Goal: Information Seeking & Learning: Learn about a topic

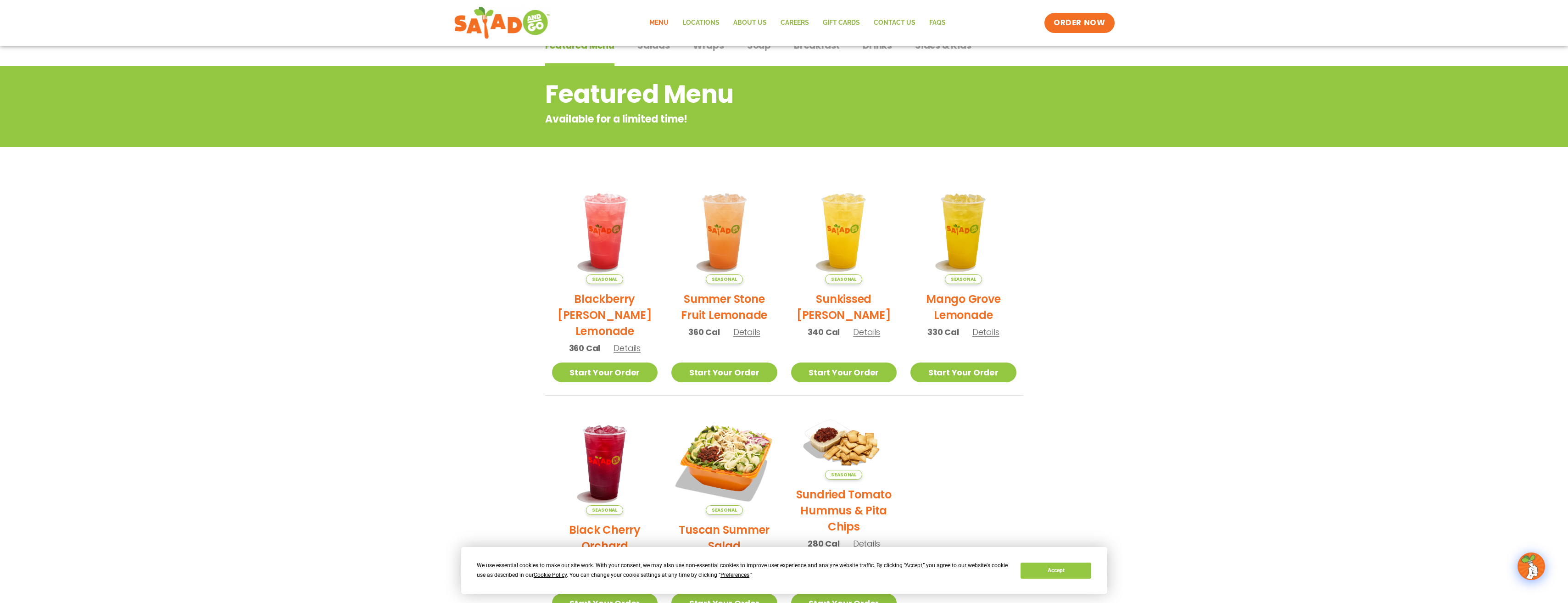
scroll to position [229, 0]
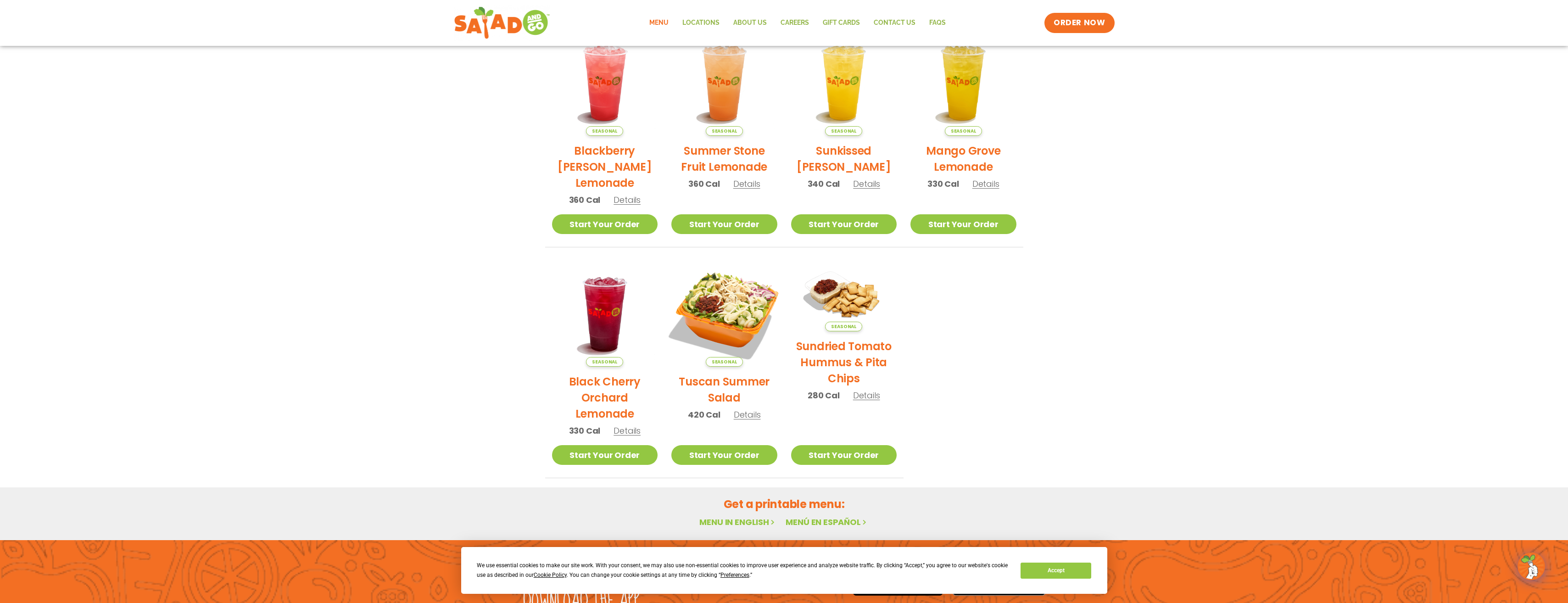
click at [724, 313] on img at bounding box center [724, 313] width 124 height 124
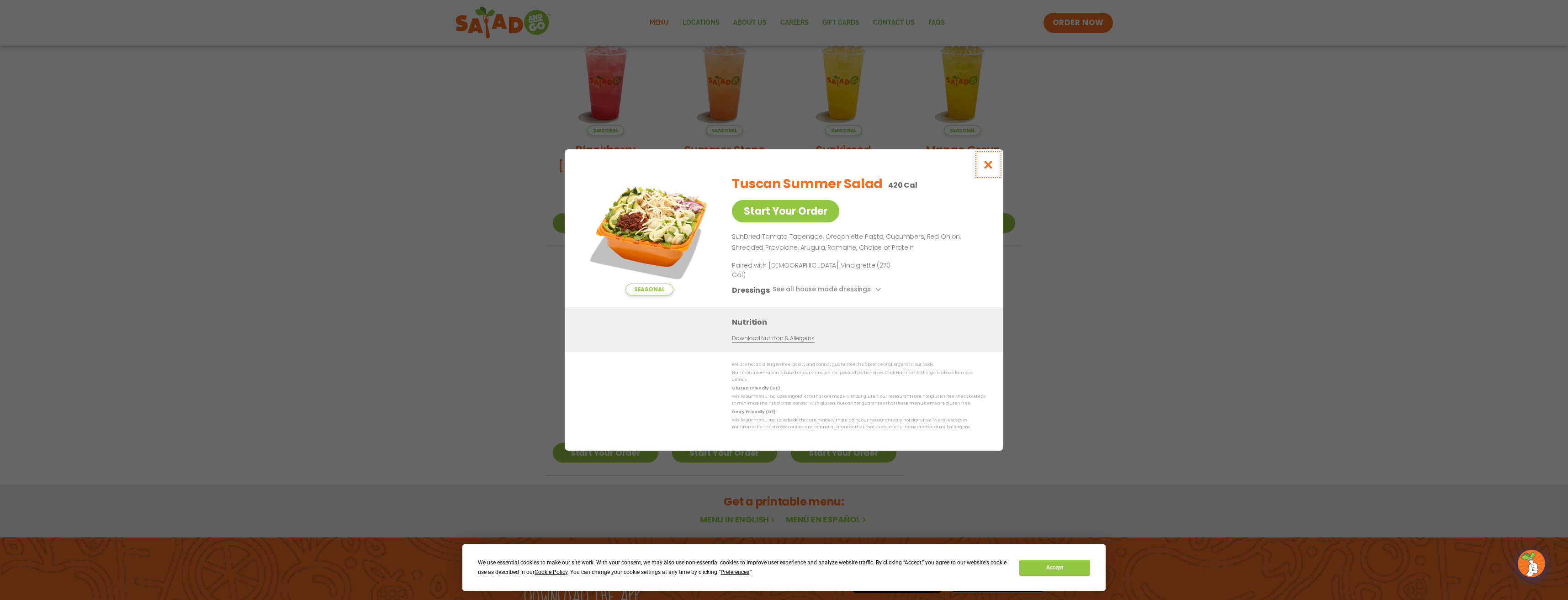
click at [985, 178] on button "Close modal" at bounding box center [988, 164] width 30 height 30
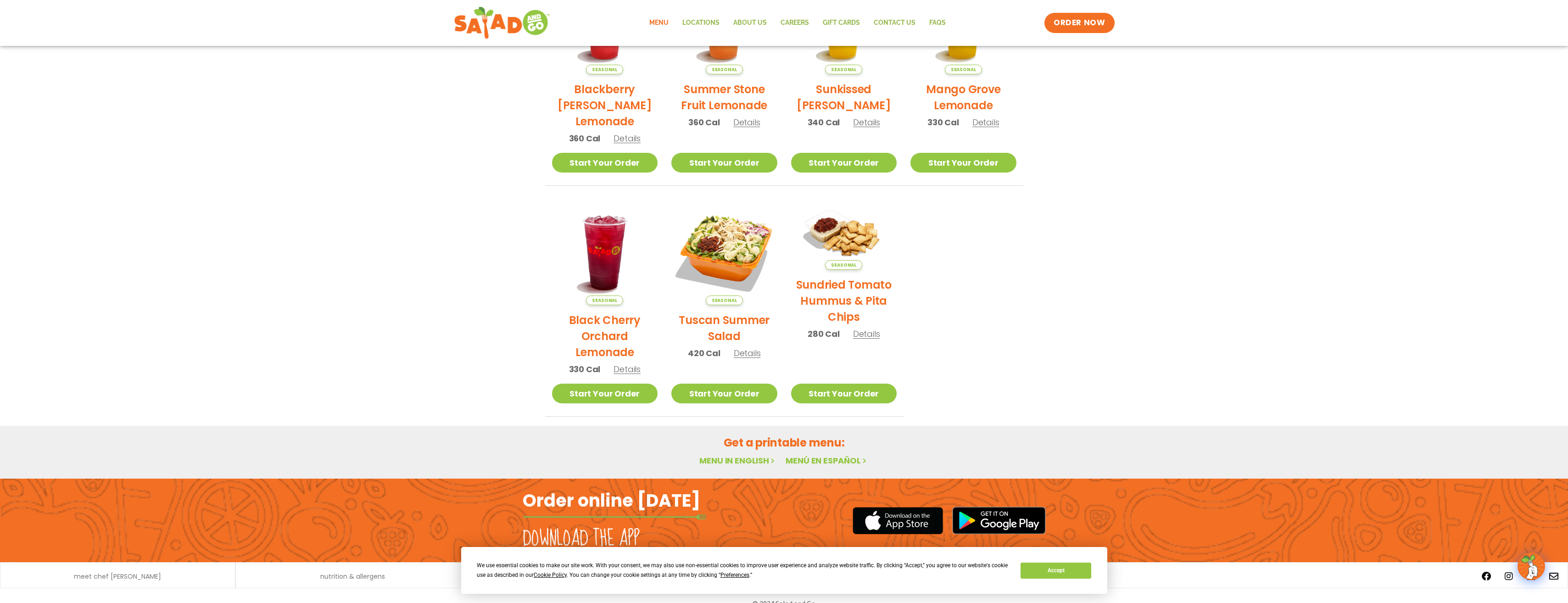
scroll to position [307, 0]
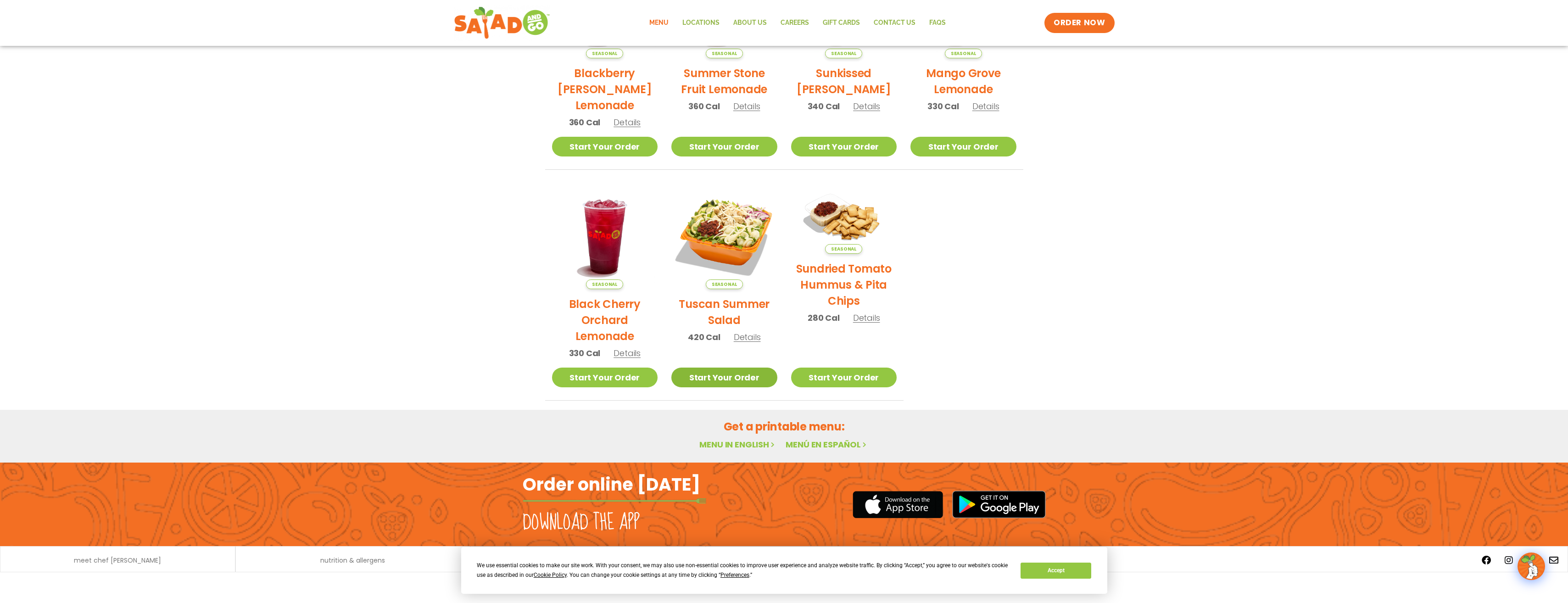
click at [742, 380] on link "Start Your Order" at bounding box center [724, 377] width 106 height 20
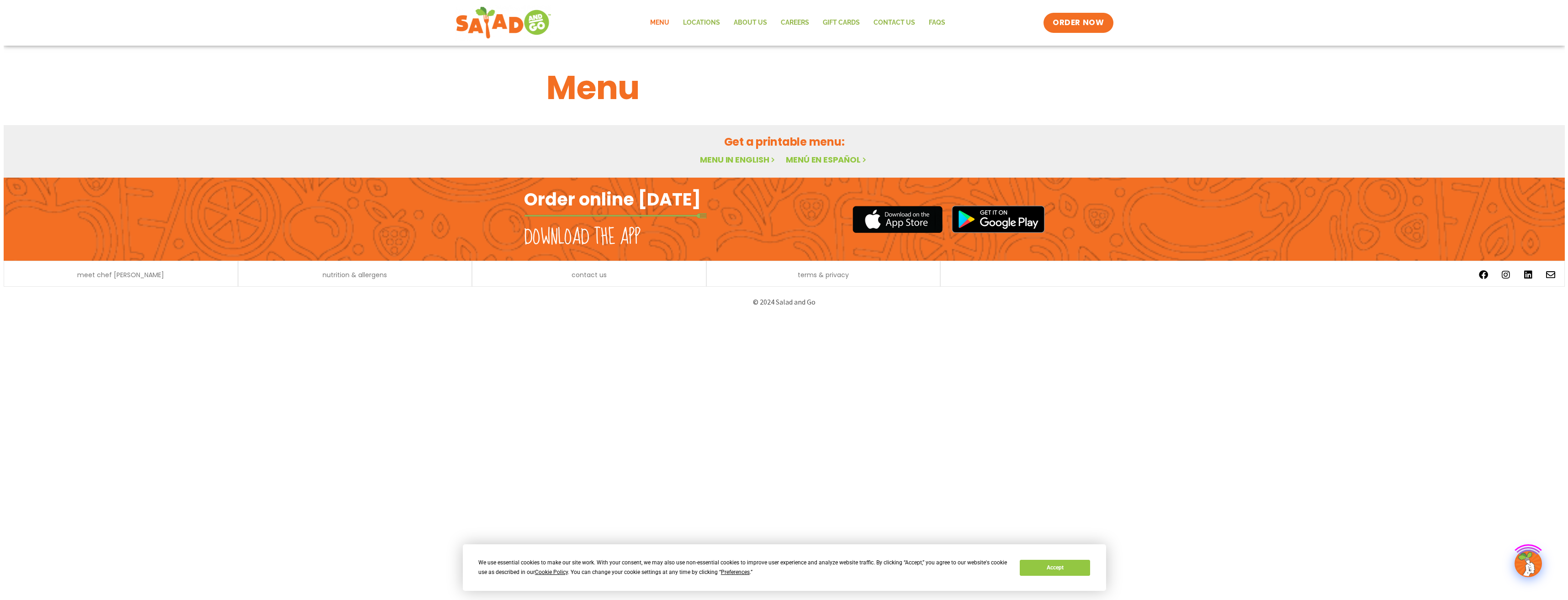
scroll to position [305, 0]
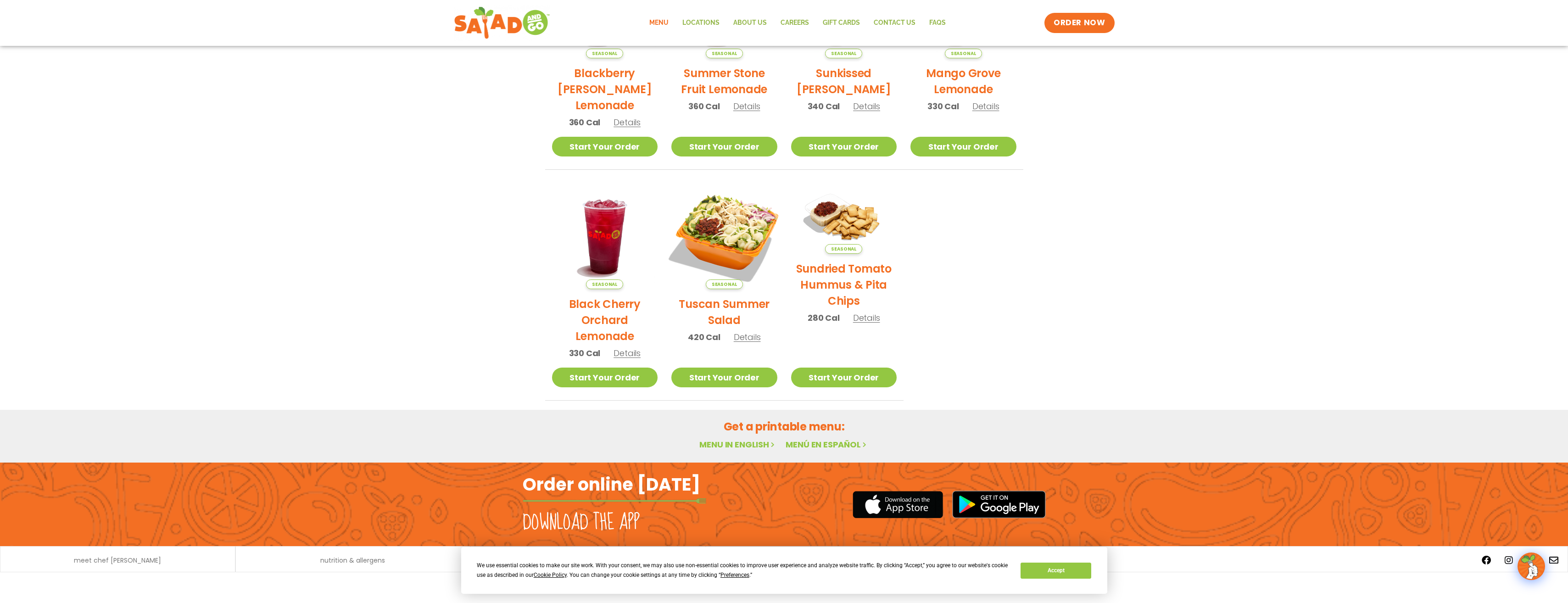
click at [743, 239] on img at bounding box center [724, 235] width 124 height 124
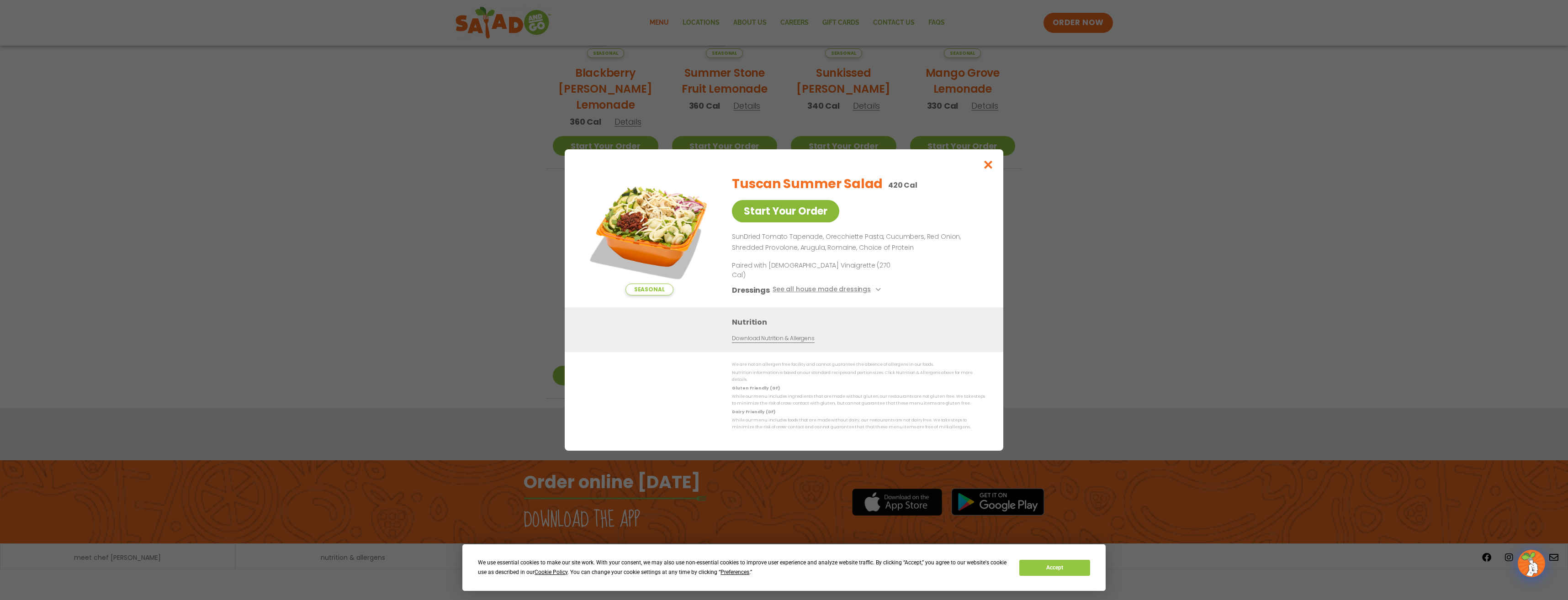
click at [805, 221] on link "Start Your Order" at bounding box center [785, 211] width 107 height 23
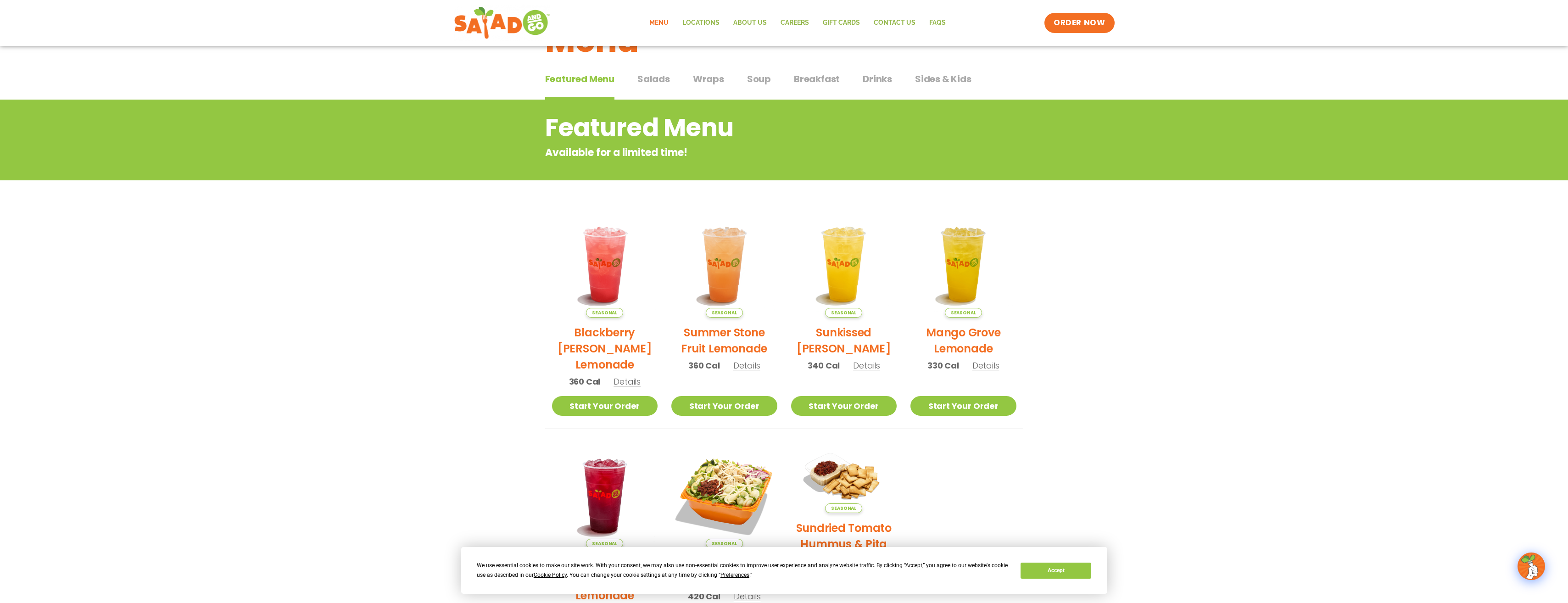
scroll to position [32, 0]
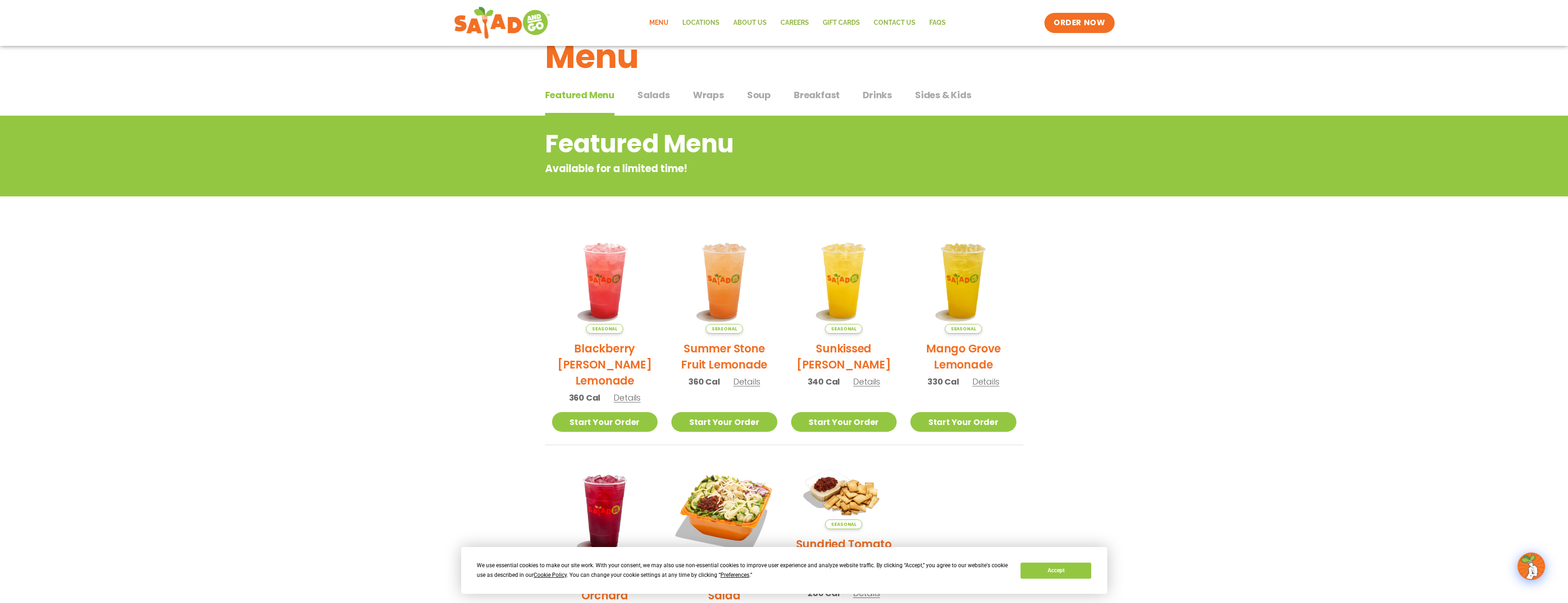
click at [656, 97] on span "Salads" at bounding box center [653, 95] width 32 height 14
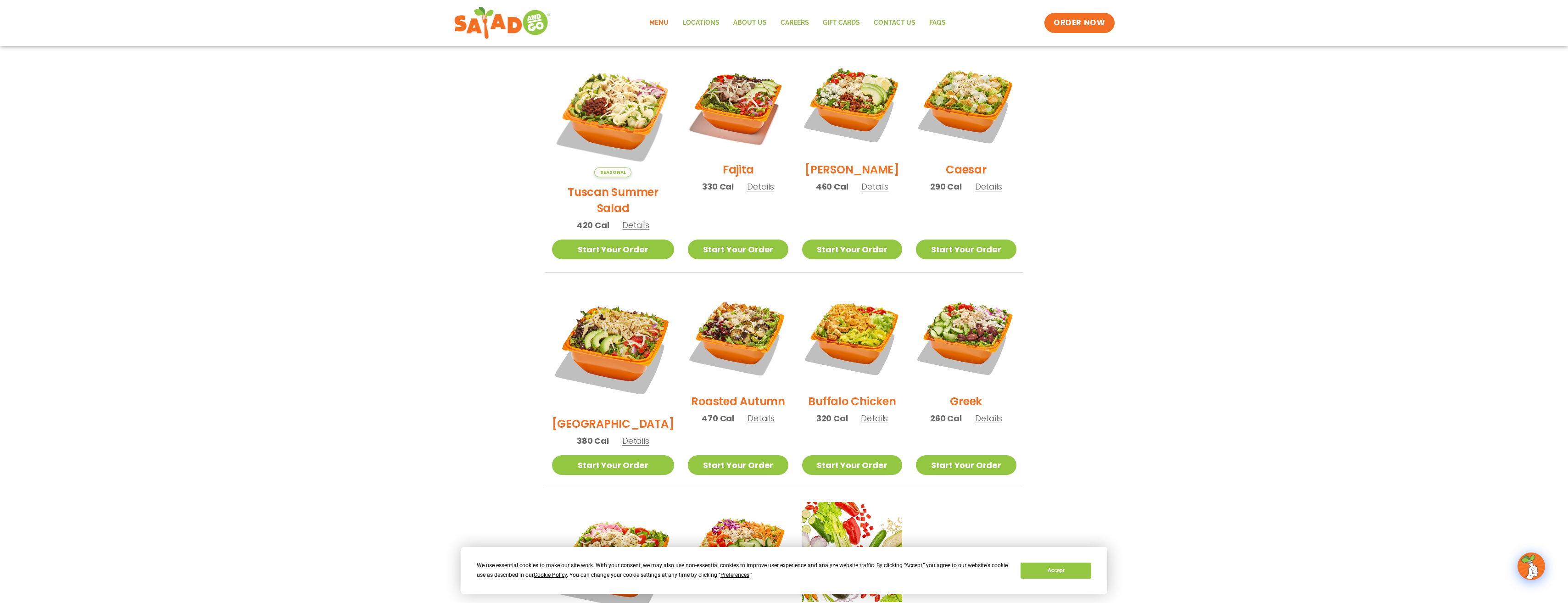
scroll to position [261, 0]
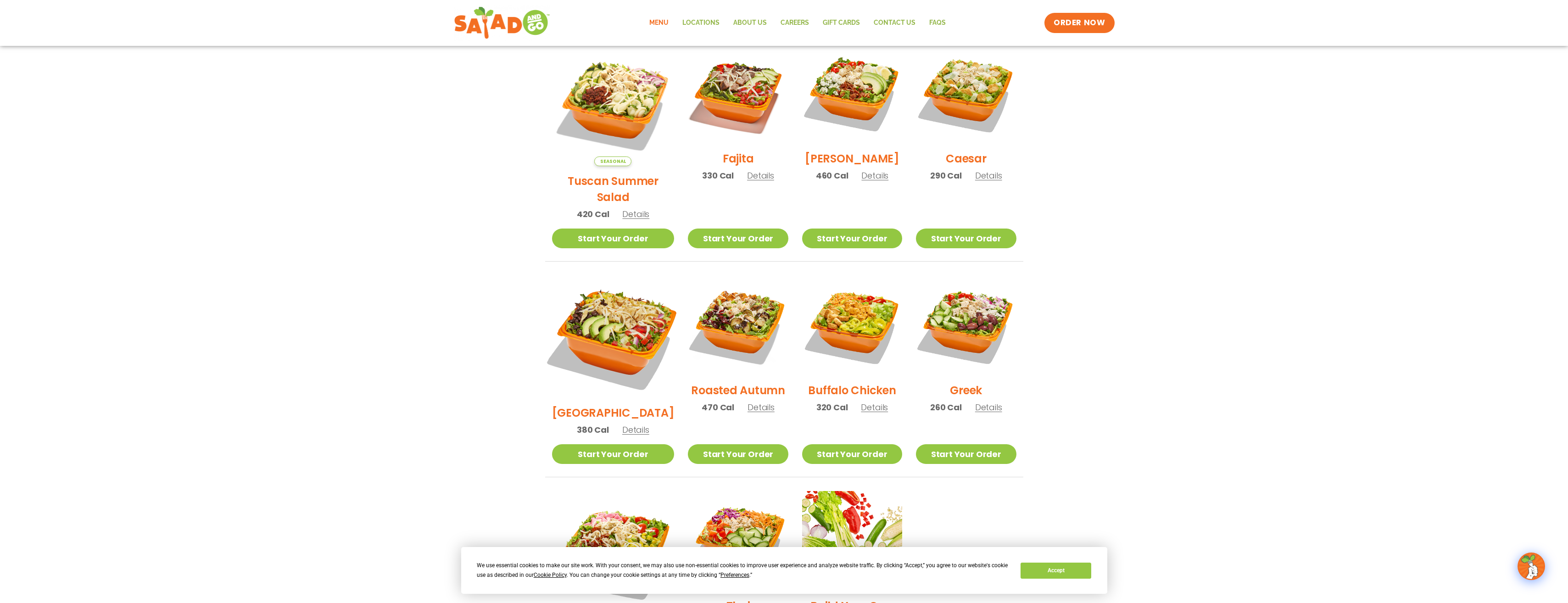
click at [610, 310] on img at bounding box center [613, 336] width 144 height 144
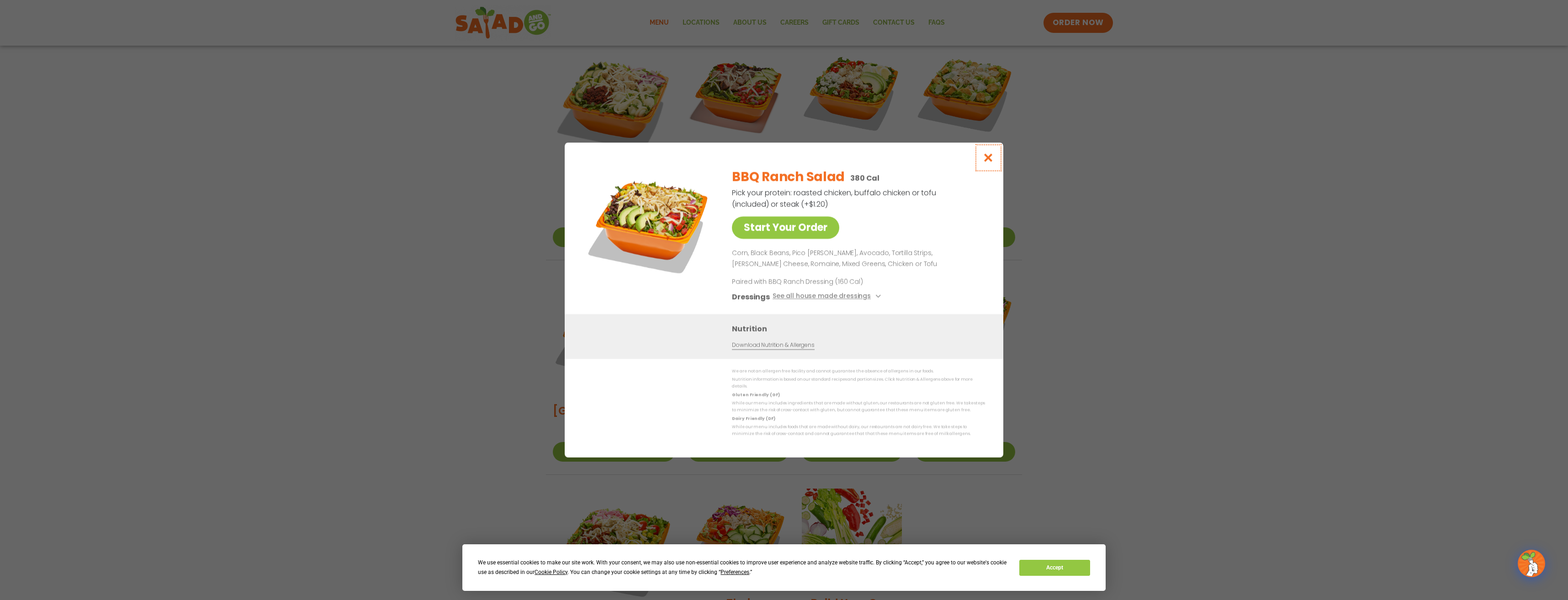
click at [985, 162] on icon "Close modal" at bounding box center [989, 158] width 12 height 10
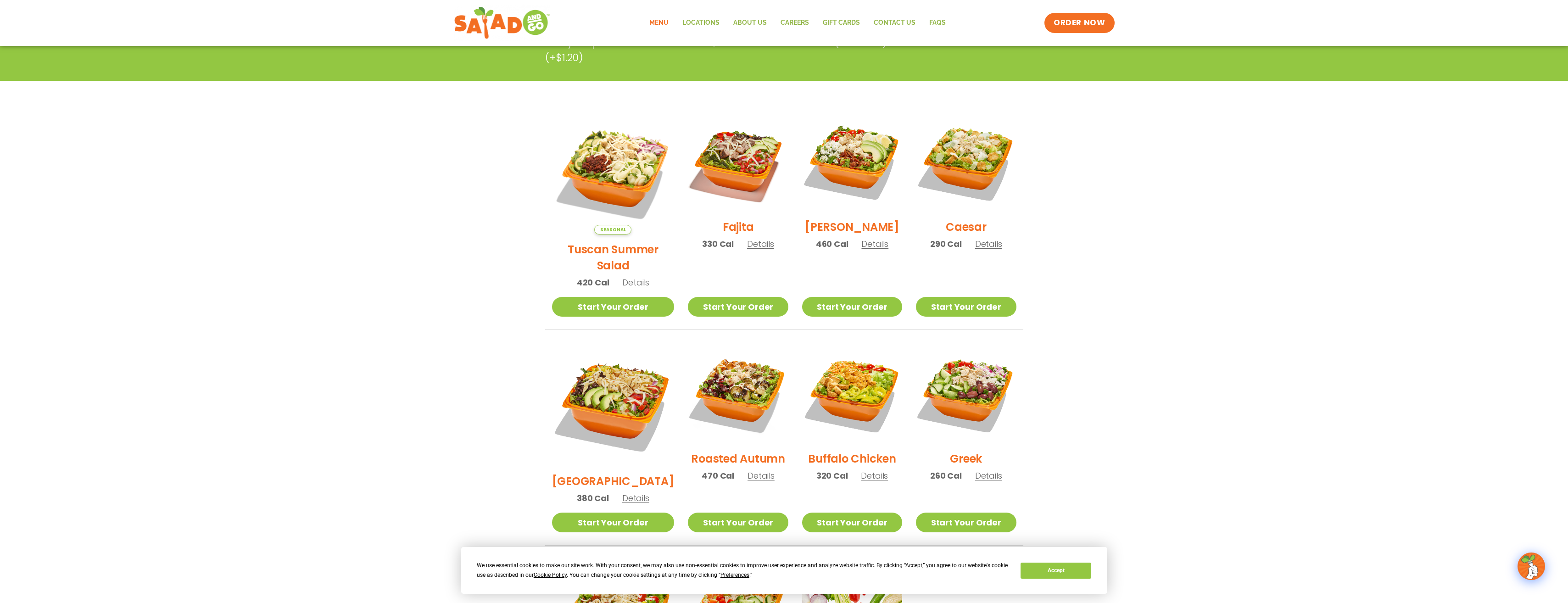
scroll to position [169, 0]
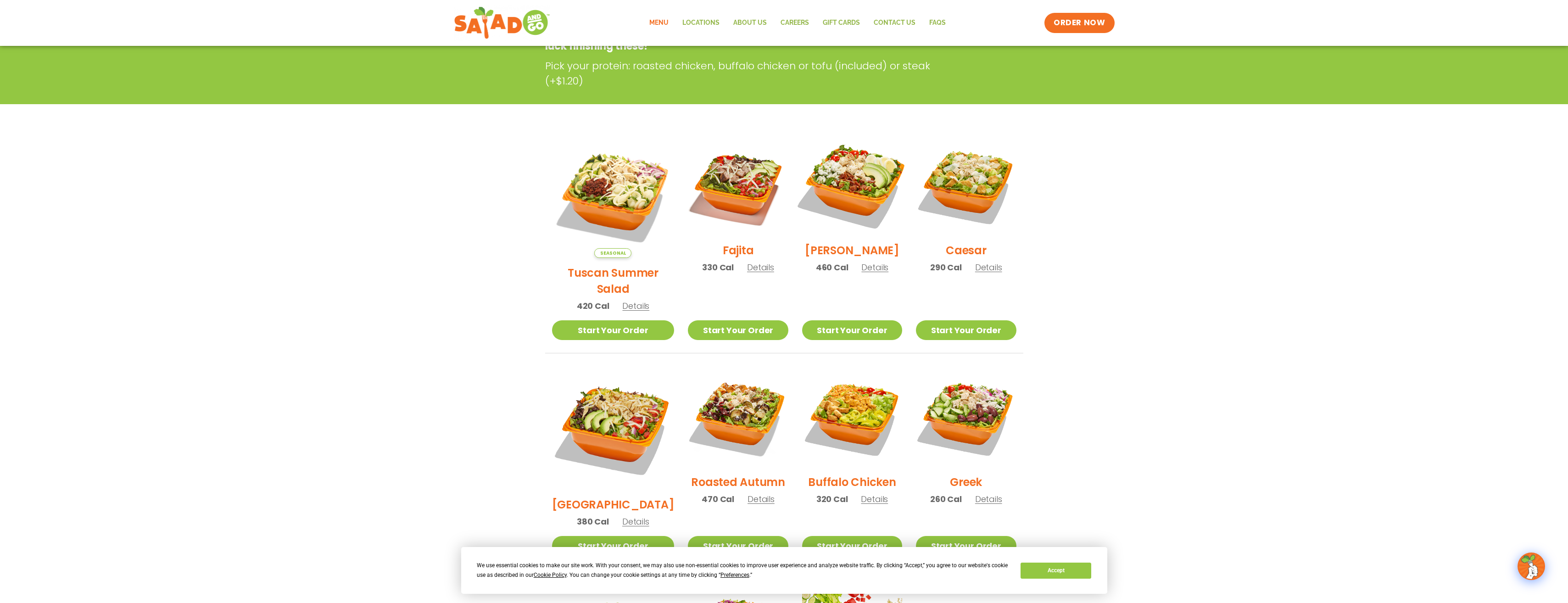
click at [855, 188] on img at bounding box center [852, 185] width 117 height 117
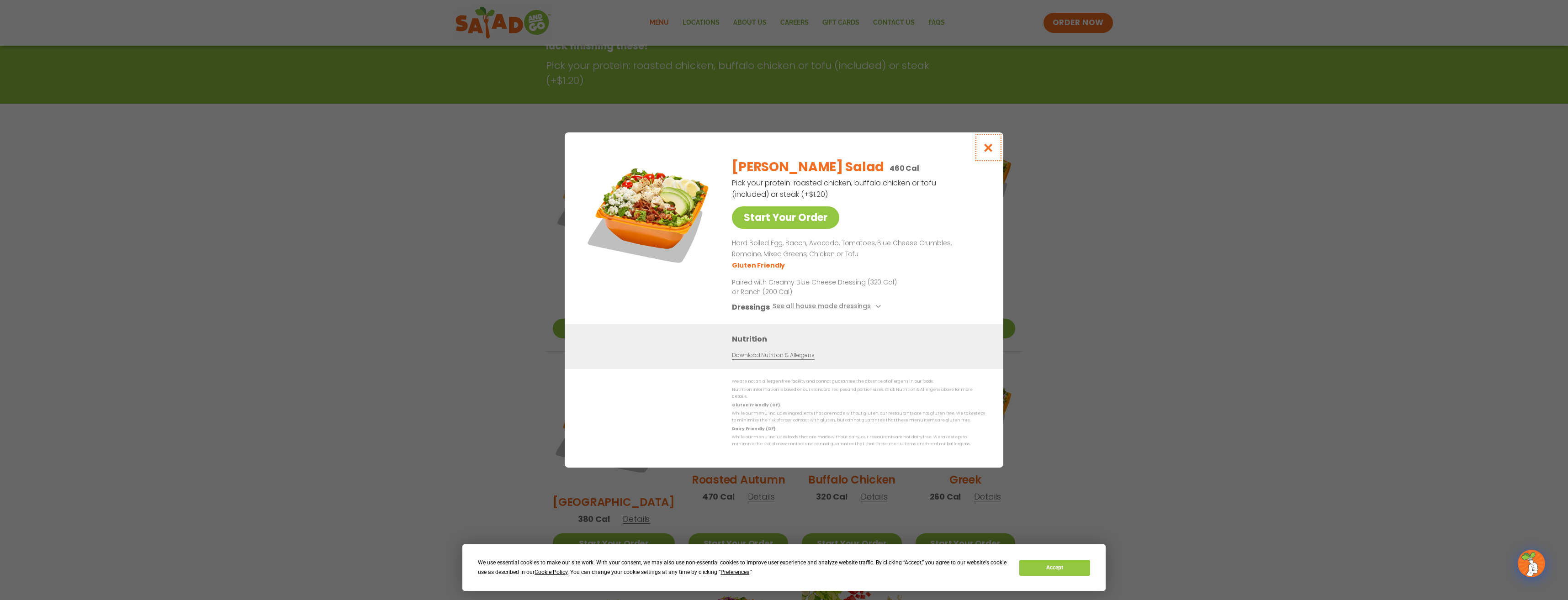
click at [987, 151] on icon "Close modal" at bounding box center [989, 148] width 12 height 10
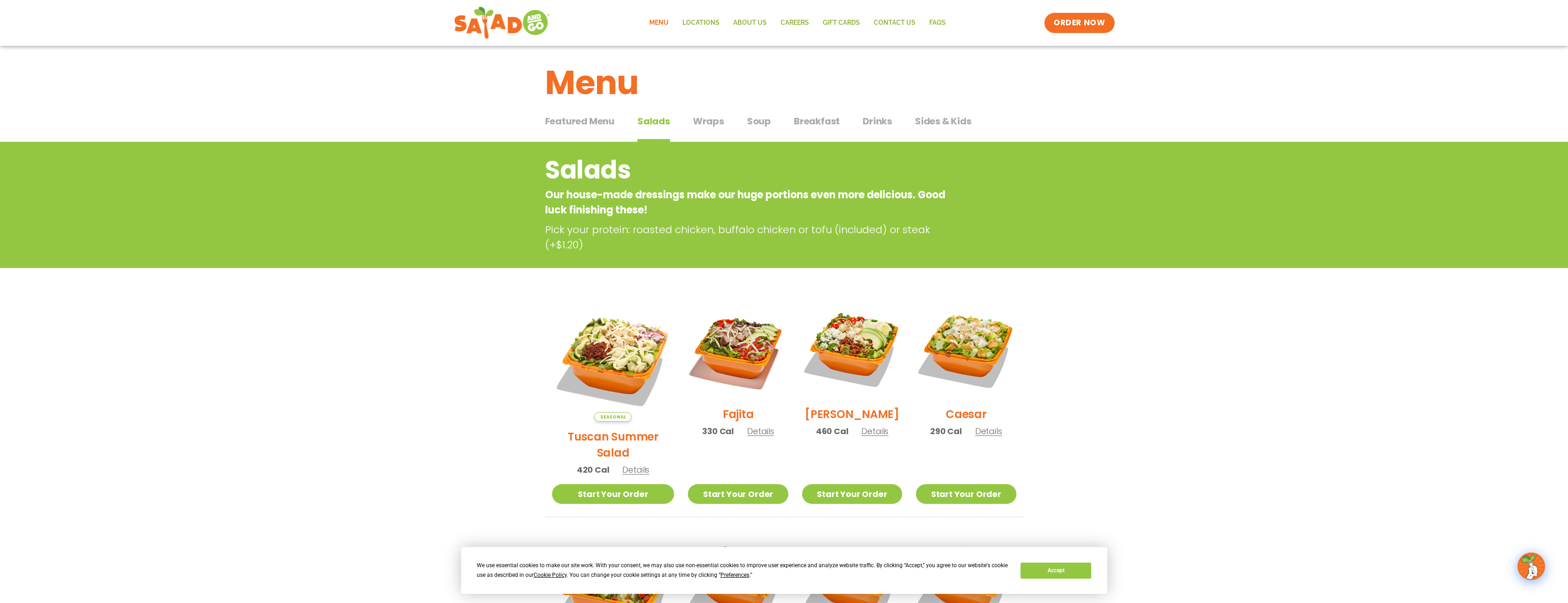
scroll to position [0, 0]
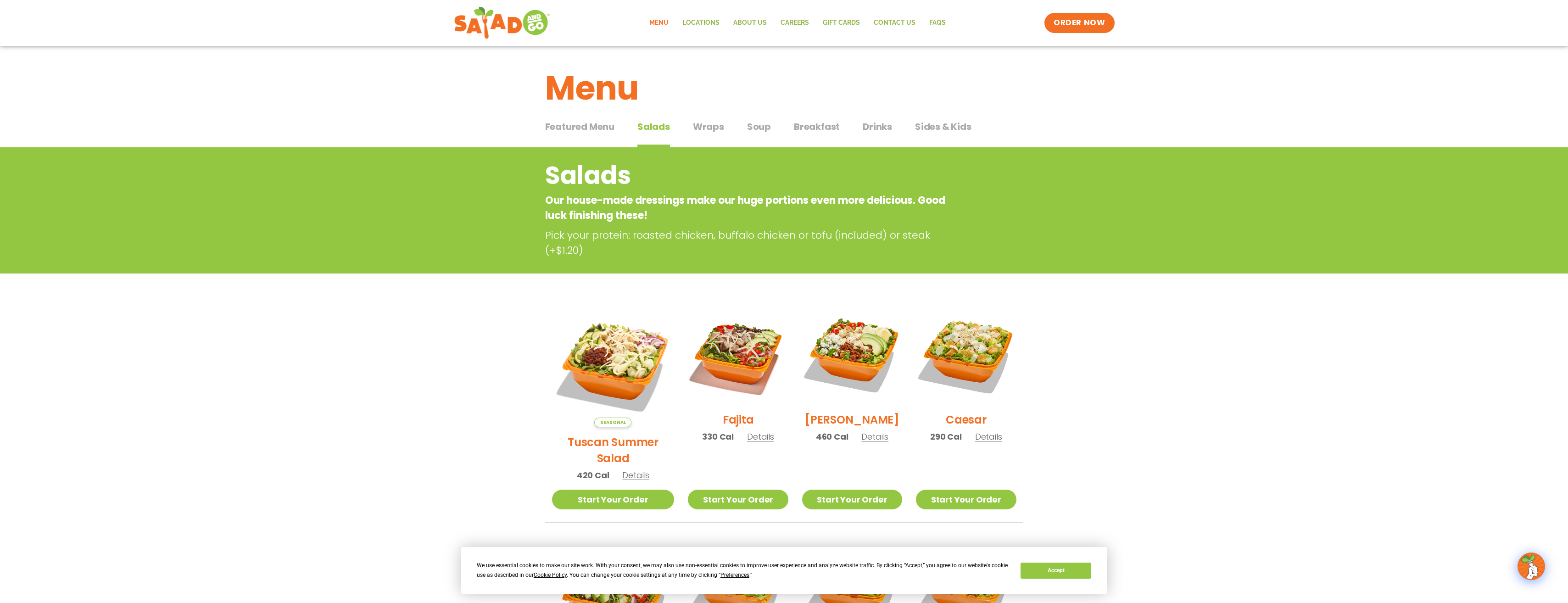
click at [600, 124] on span "Featured Menu" at bounding box center [580, 127] width 69 height 14
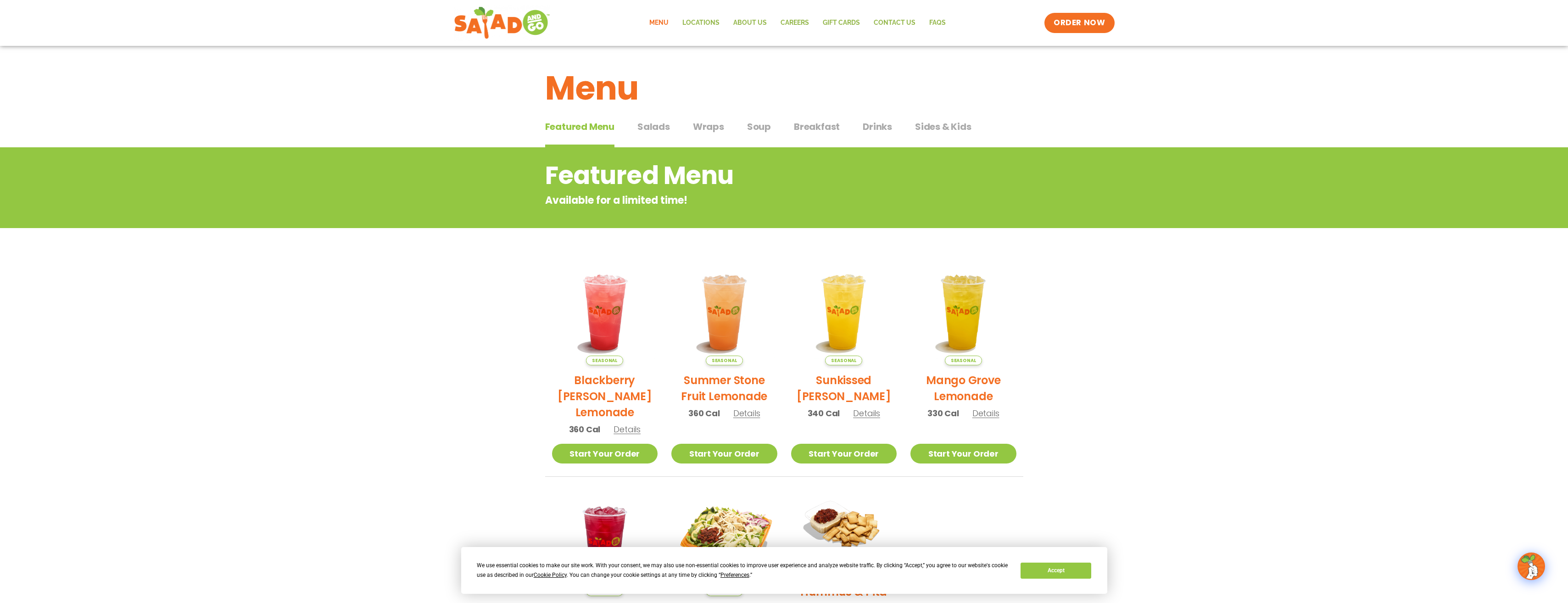
click at [663, 130] on span "Salads" at bounding box center [653, 127] width 32 height 14
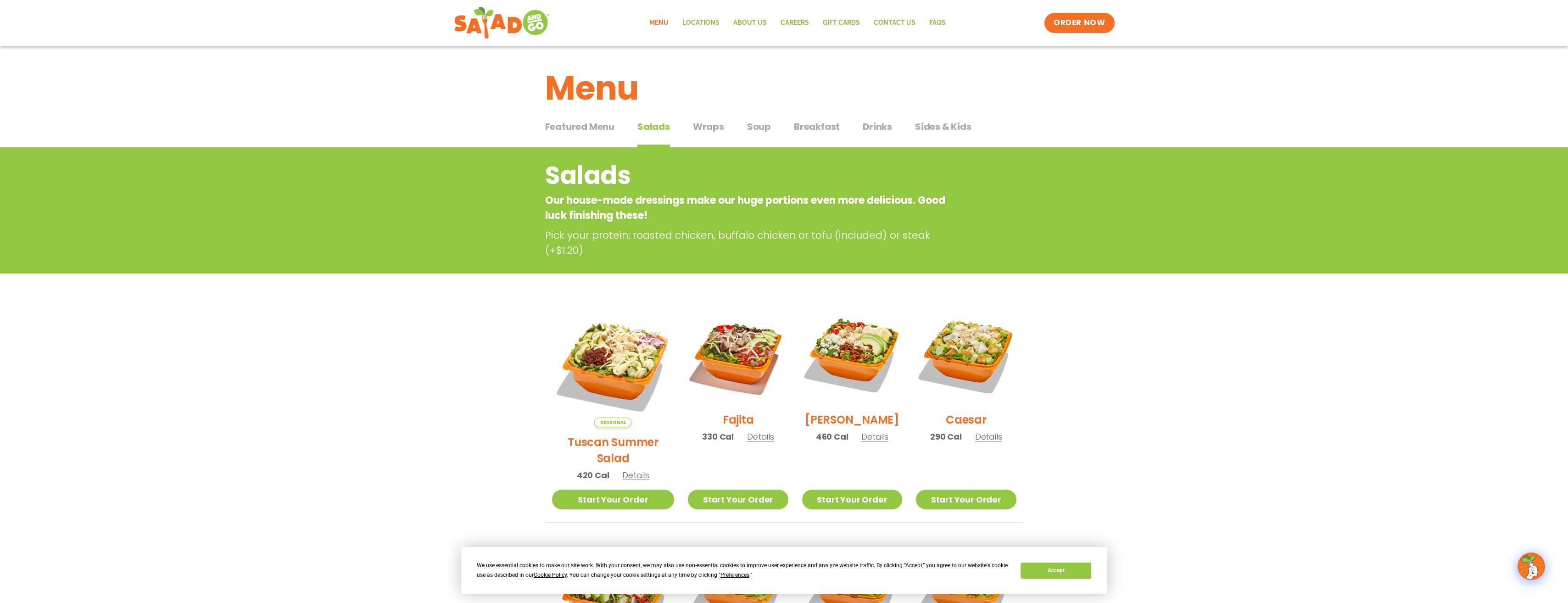
click at [700, 124] on span "Wraps" at bounding box center [708, 127] width 31 height 14
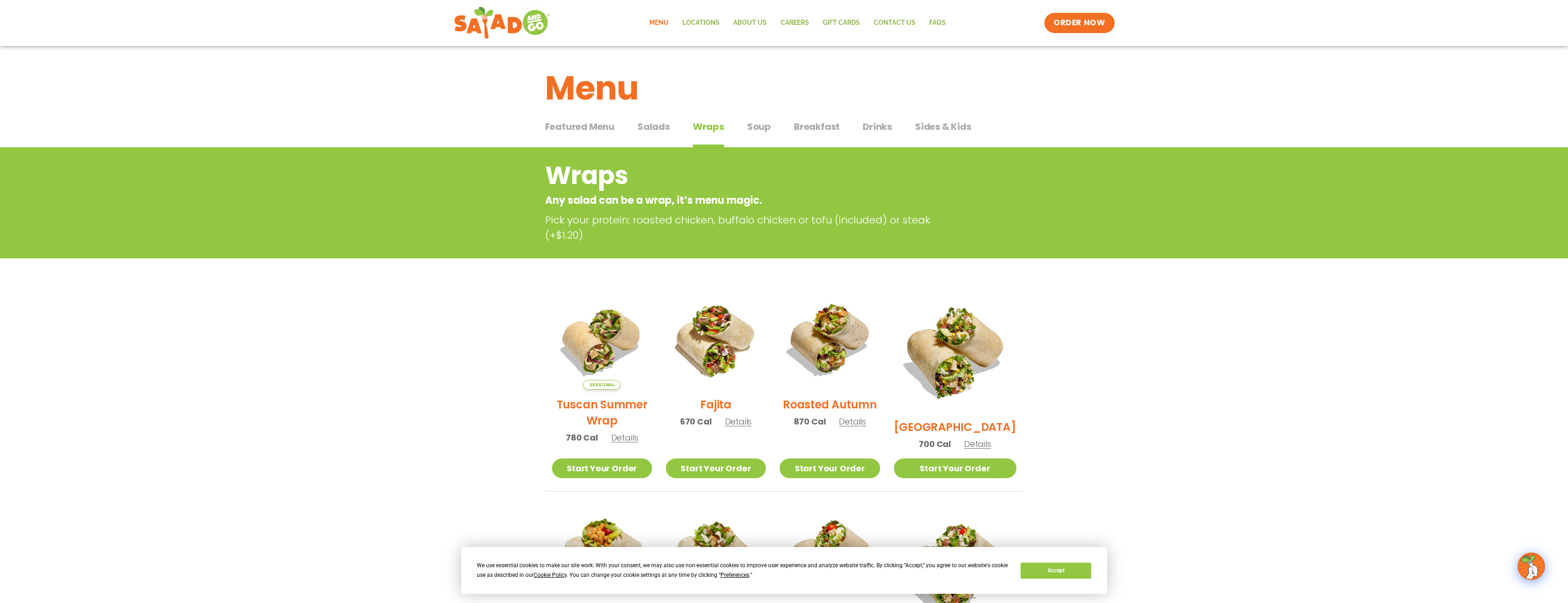
click at [753, 130] on span "Soup" at bounding box center [759, 127] width 24 height 14
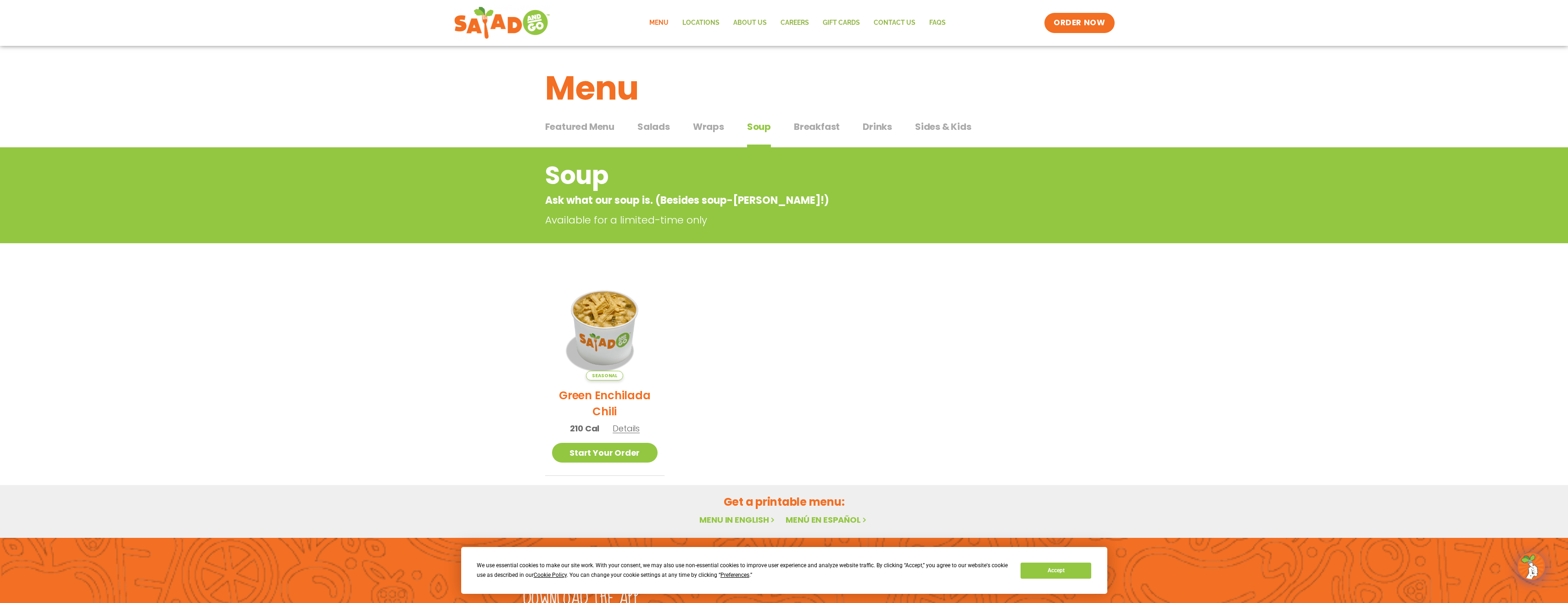
click at [822, 128] on span "Breakfast" at bounding box center [817, 127] width 46 height 14
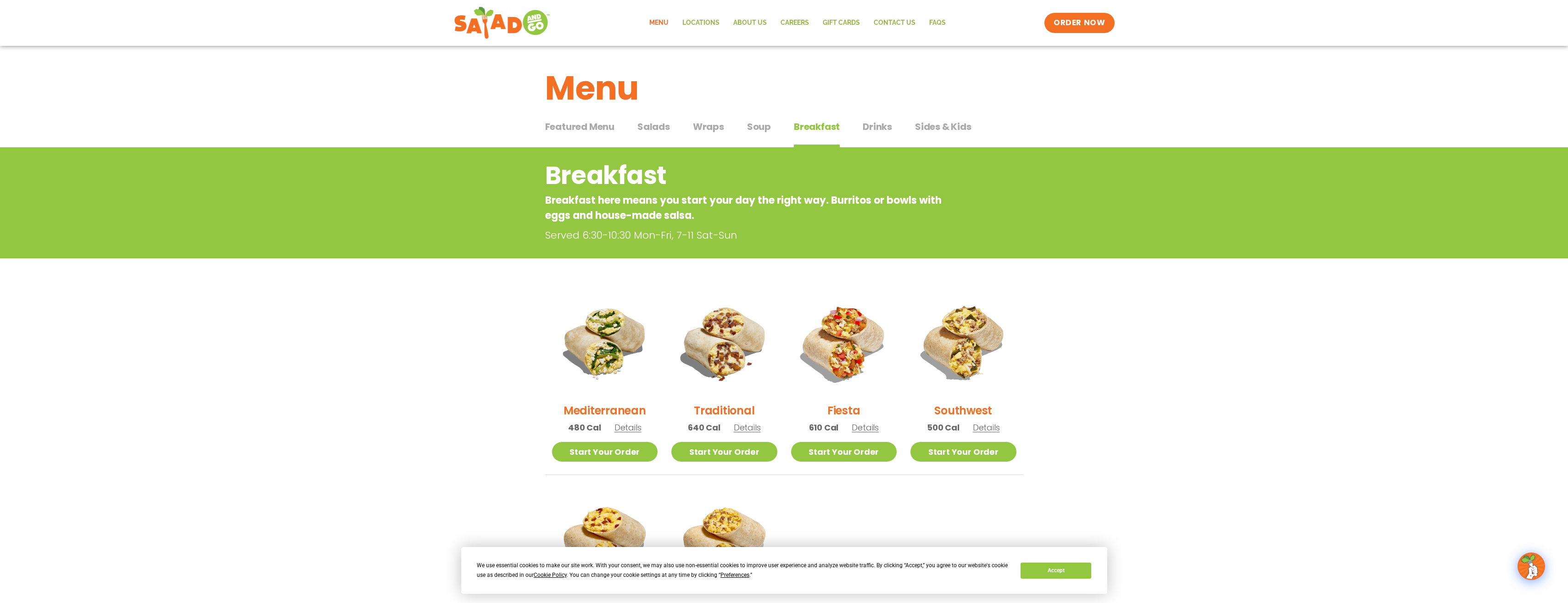
click at [878, 127] on span "Drinks" at bounding box center [877, 127] width 29 height 14
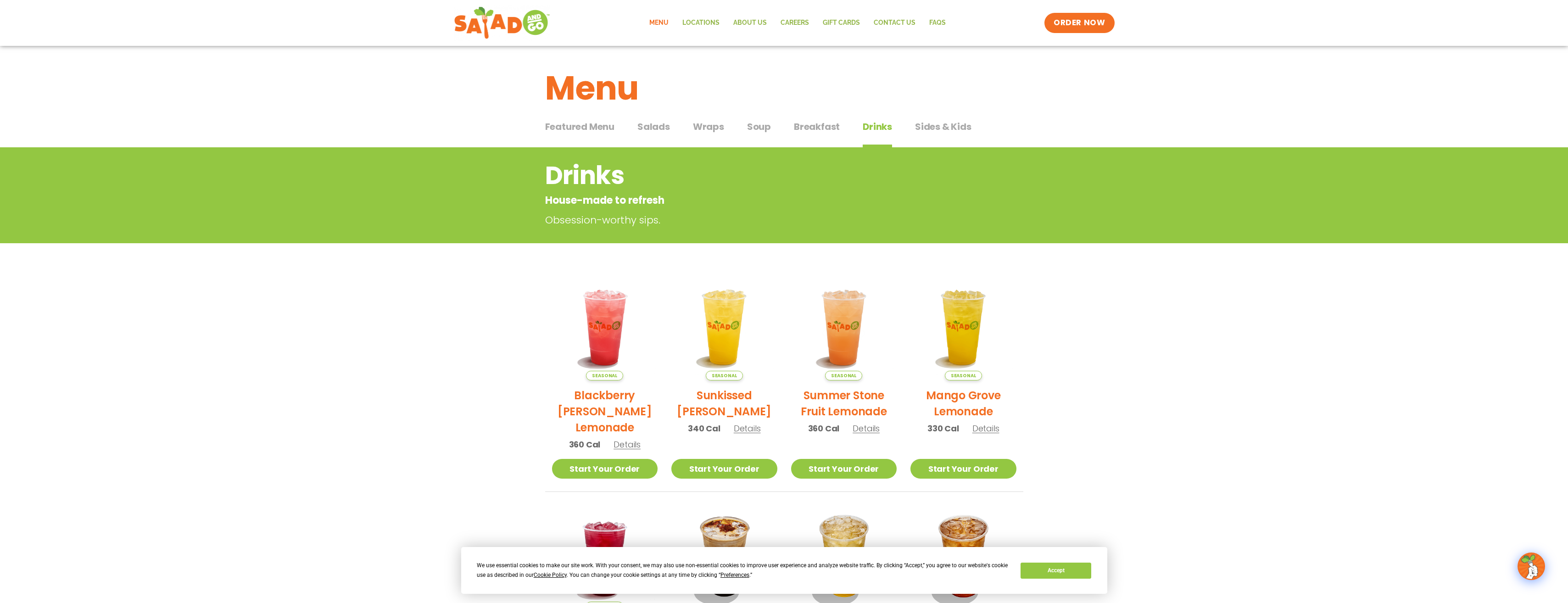
click at [941, 125] on span "Sides & Kids" at bounding box center [943, 127] width 56 height 14
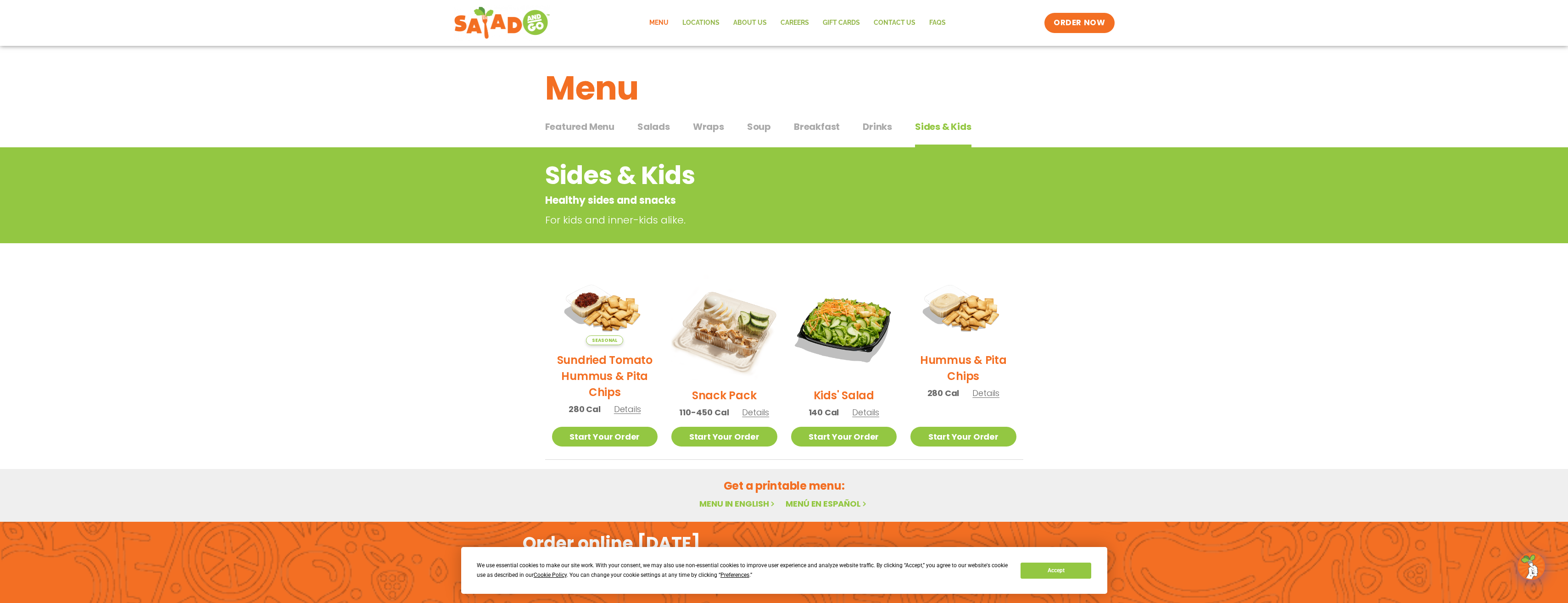
click at [584, 130] on span "Featured Menu" at bounding box center [580, 127] width 69 height 14
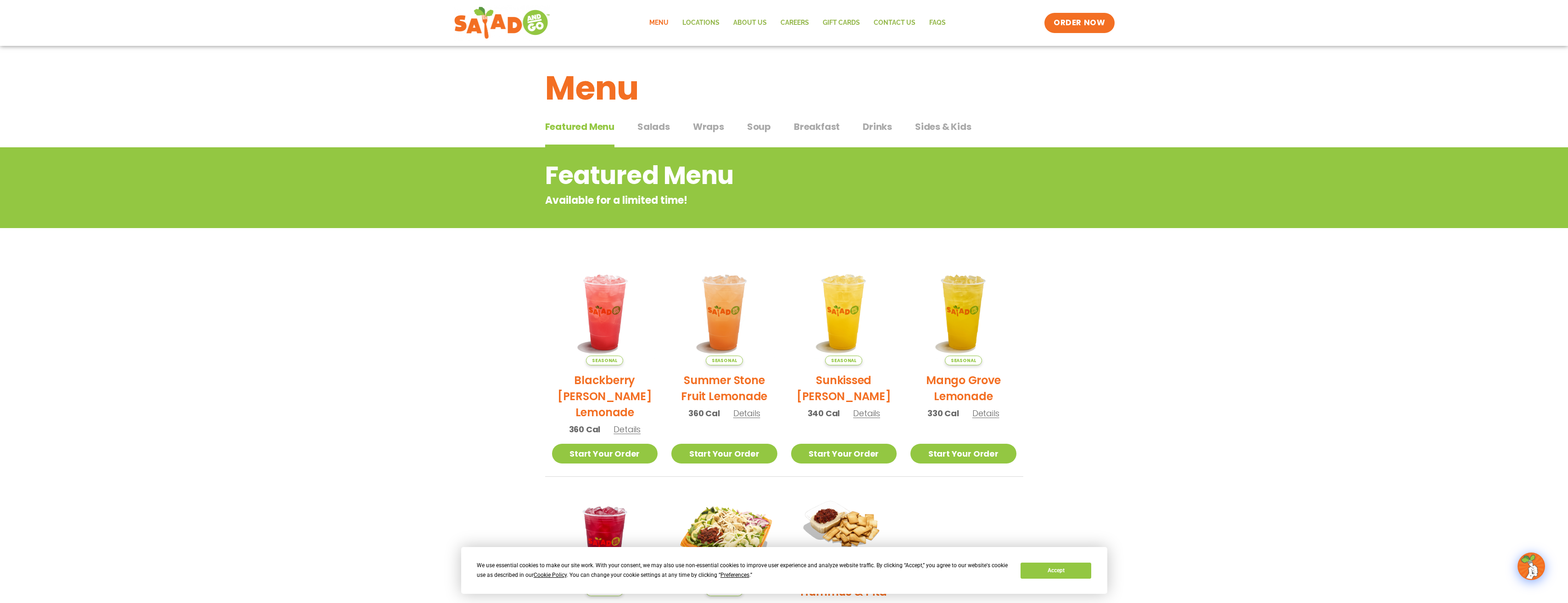
click at [653, 130] on span "Salads" at bounding box center [653, 127] width 32 height 14
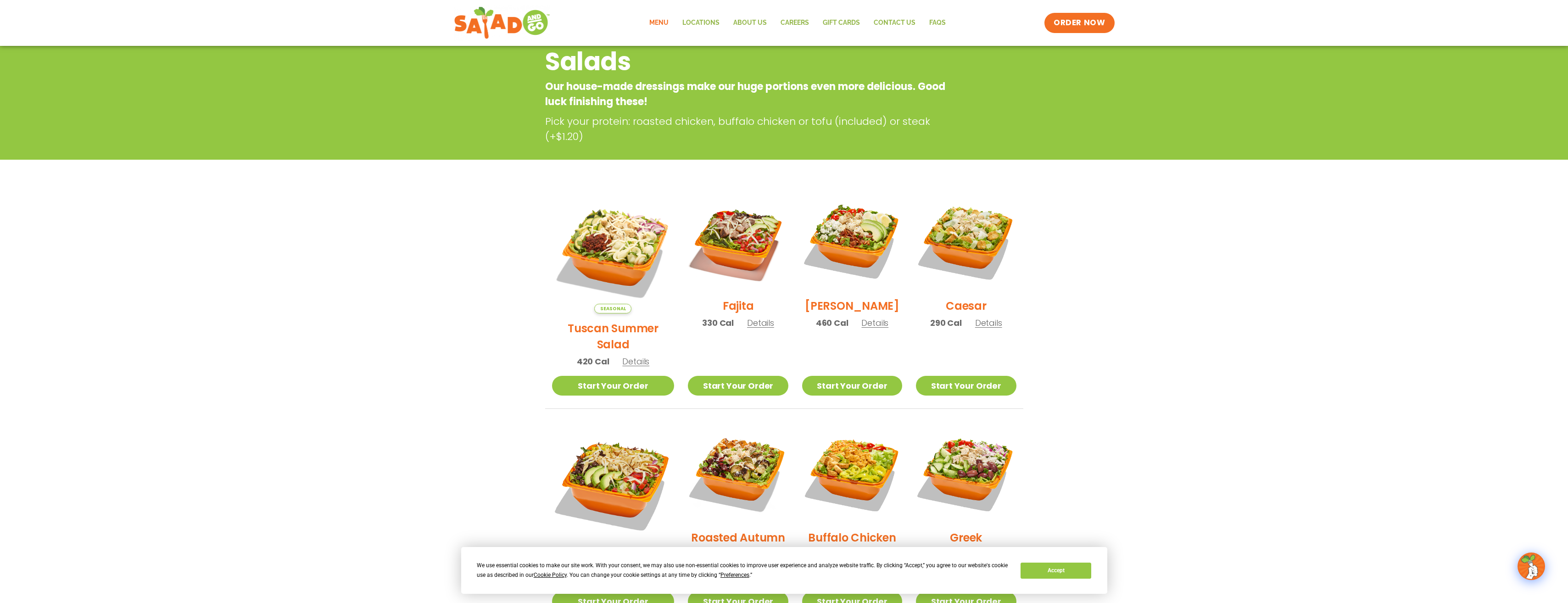
scroll to position [92, 0]
